Goal: Navigation & Orientation: Find specific page/section

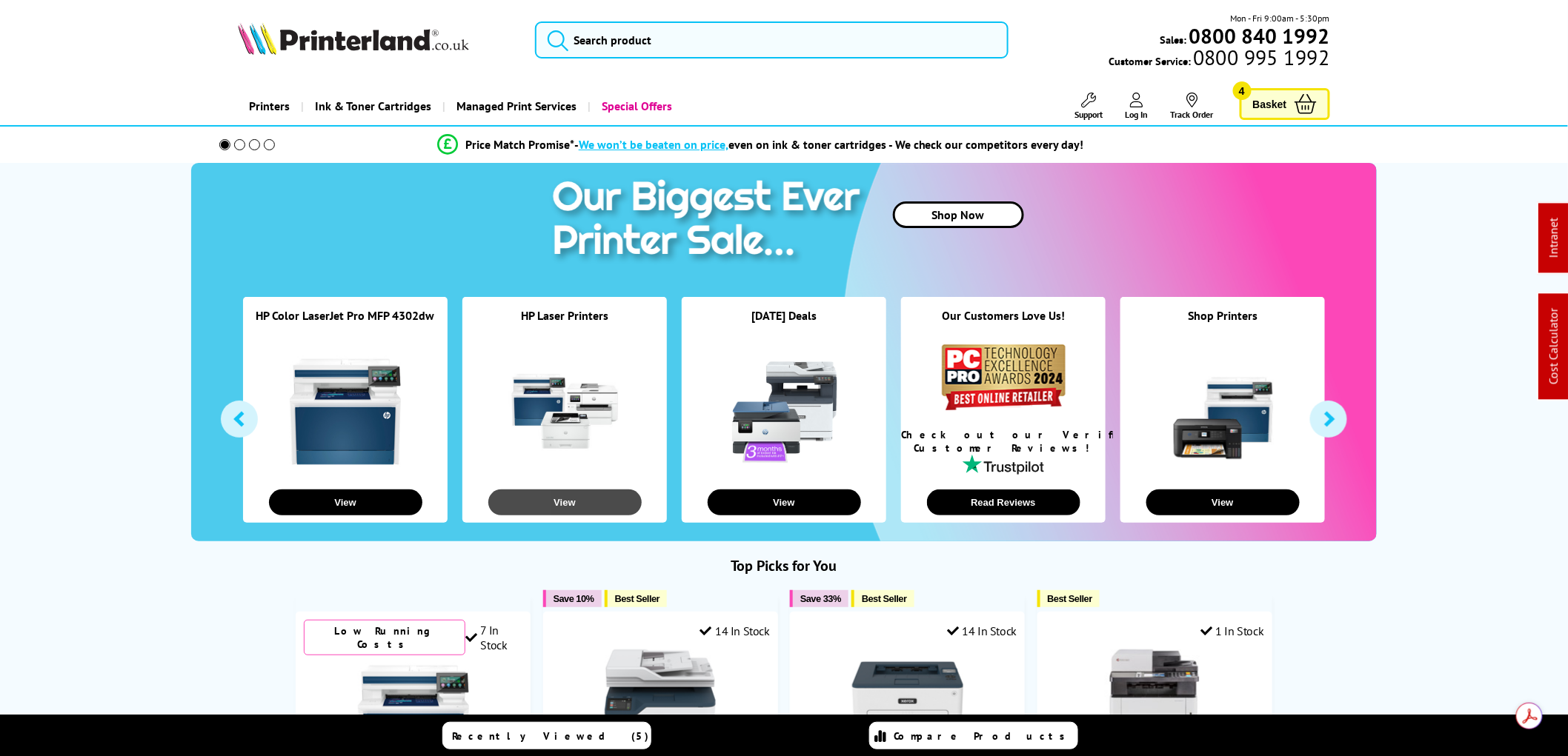
click at [564, 494] on button "View" at bounding box center [565, 502] width 153 height 26
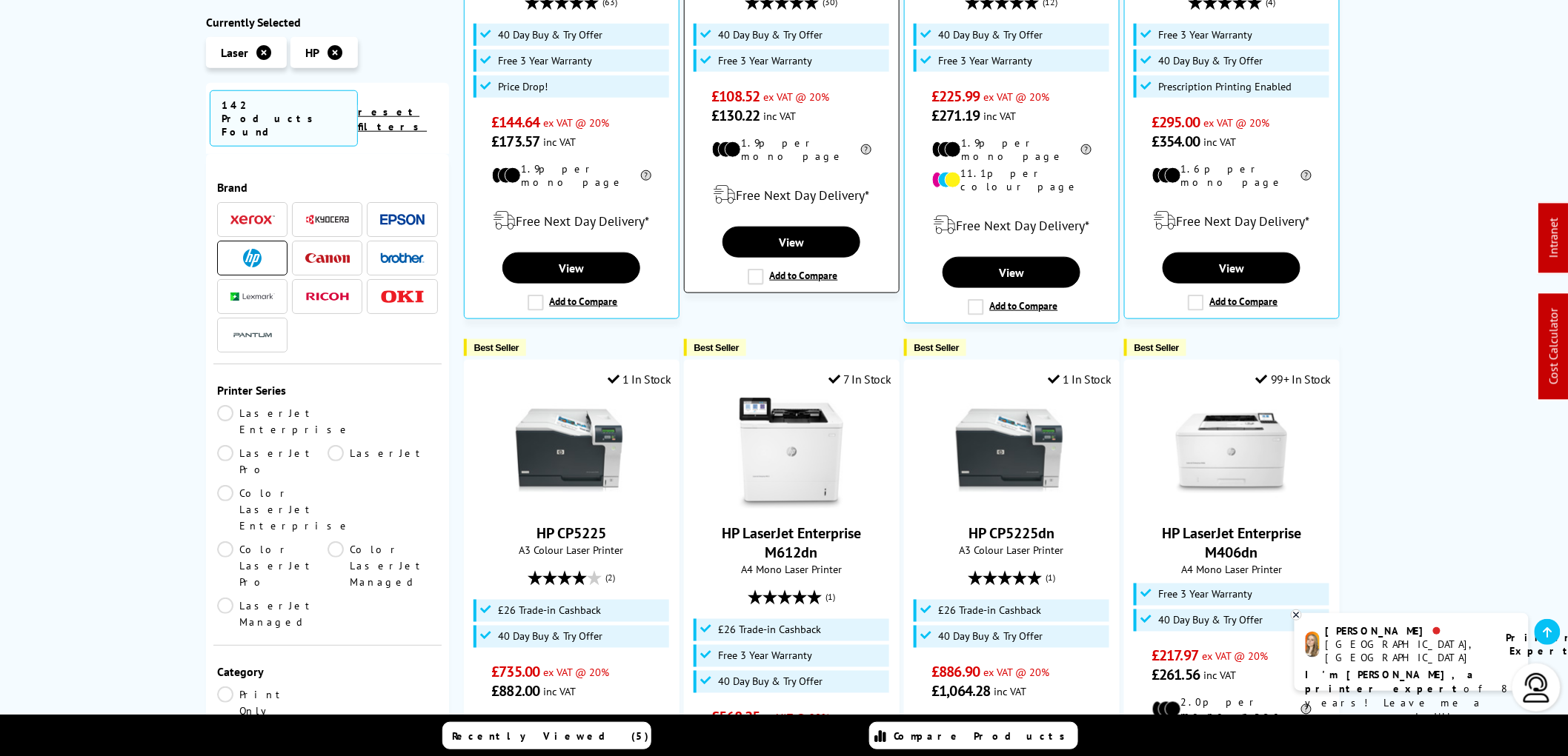
scroll to position [576, 0]
